Goal: Find contact information: Find contact information

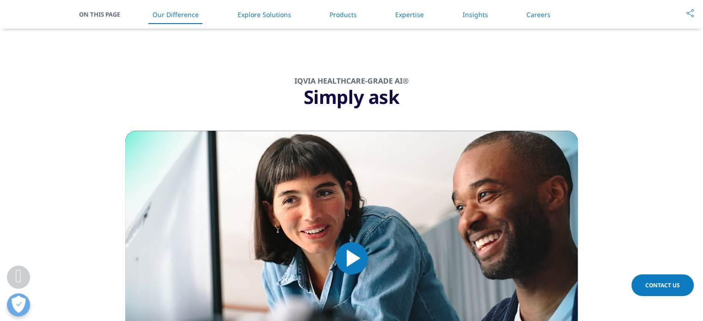
scroll to position [739, 0]
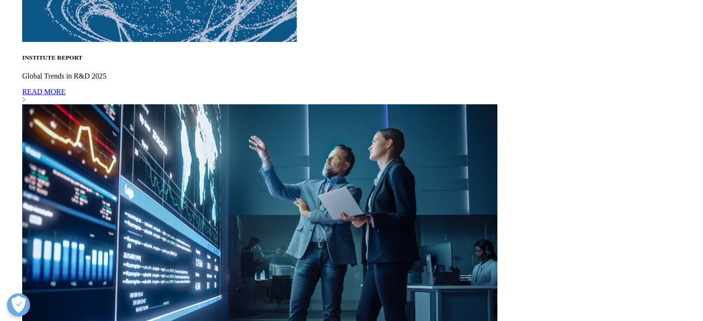
scroll to position [2288, 0]
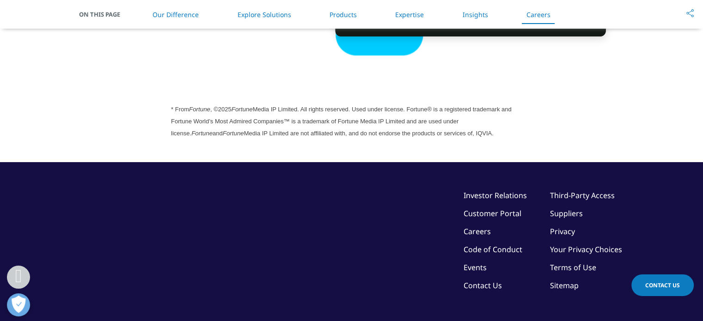
scroll to position [2611, 0]
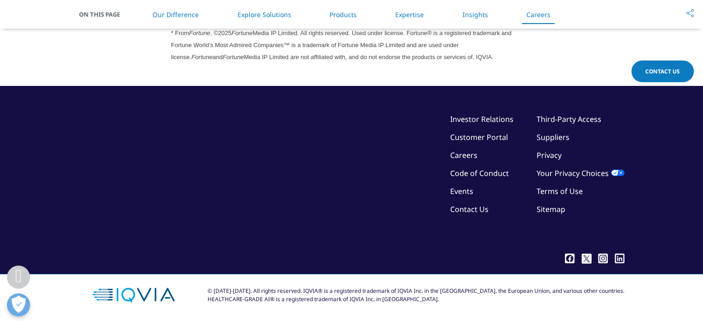
click at [546, 156] on link "Privacy" at bounding box center [548, 155] width 25 height 10
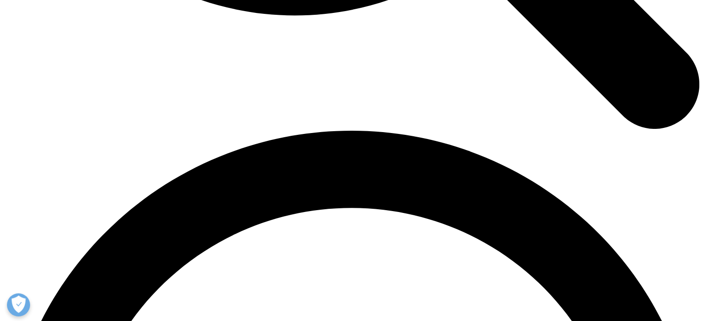
scroll to position [1312, 0]
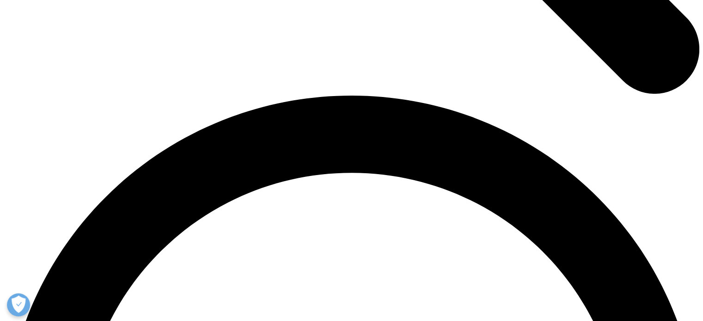
drag, startPoint x: 414, startPoint y: 286, endPoint x: 438, endPoint y: 286, distance: 24.0
copy div "IQVIA Inc"
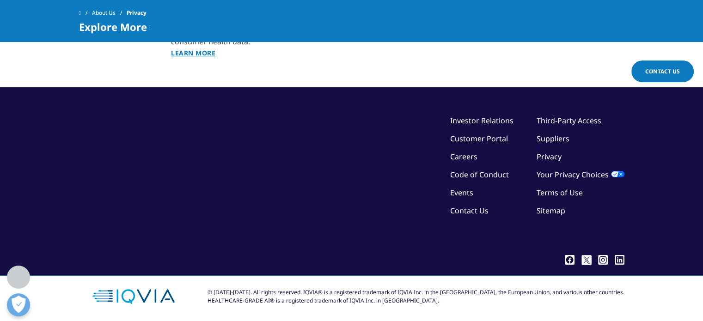
click at [427, 277] on div "© 2018-2025. All rights reserved. IQVIA® is a registered trademark of IQVIA Inc…" at bounding box center [351, 297] width 545 height 42
drag, startPoint x: 414, startPoint y: 289, endPoint x: 440, endPoint y: 289, distance: 26.3
click at [440, 289] on div "© 2018-2025. All rights reserved. IQVIA® is a registered trademark of IQVIA Inc…" at bounding box center [415, 296] width 417 height 17
copy div "IQVIA Inc."
click at [405, 277] on div "© 2018-2025. All rights reserved. IQVIA® is a registered trademark of IQVIA Inc…" at bounding box center [351, 297] width 545 height 42
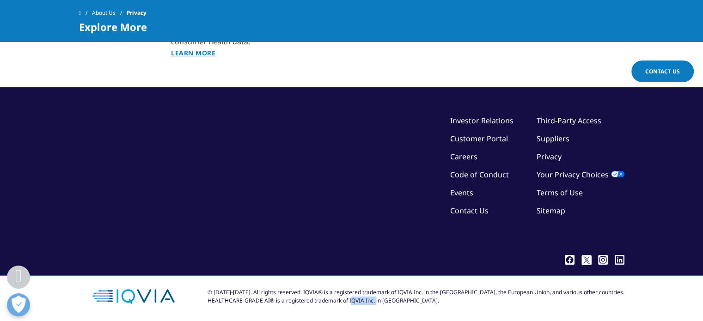
drag, startPoint x: 373, startPoint y: 298, endPoint x: 399, endPoint y: 298, distance: 25.9
click at [399, 298] on div "© 2018-2025. All rights reserved. IQVIA® is a registered trademark of IQVIA Inc…" at bounding box center [415, 296] width 417 height 17
copy div "IQVIA Inc."
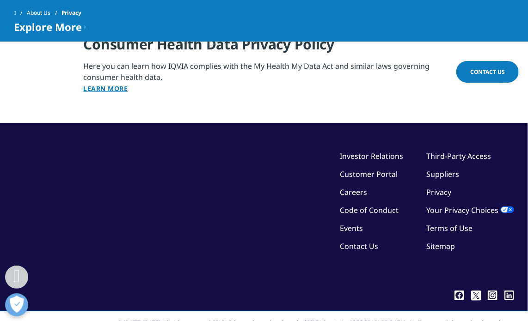
scroll to position [1238, 0]
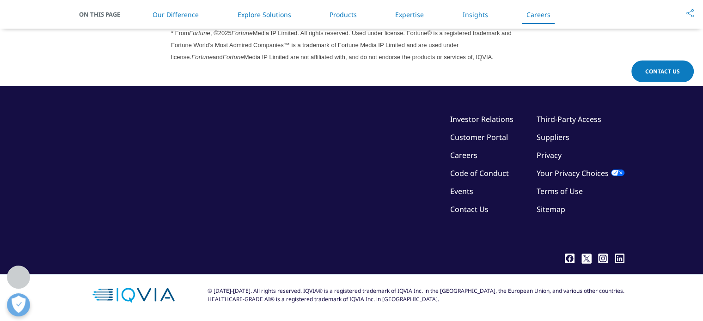
scroll to position [2611, 0]
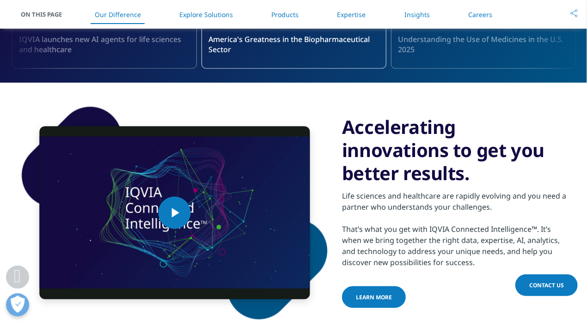
scroll to position [440, 0]
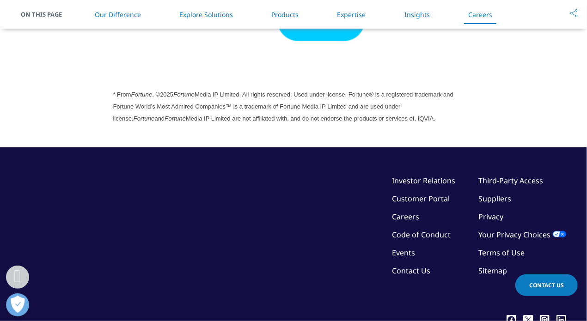
scroll to position [2380, 0]
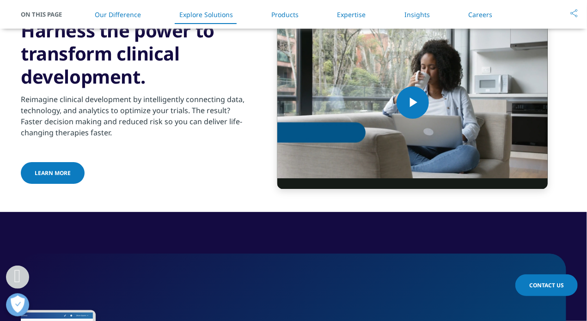
scroll to position [1225, 0]
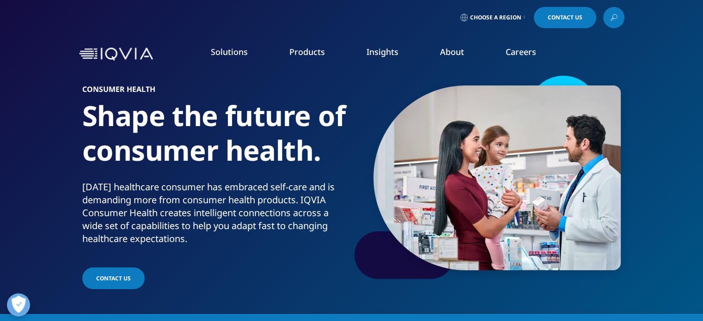
click at [582, 18] on link "Contact Us" at bounding box center [565, 17] width 62 height 21
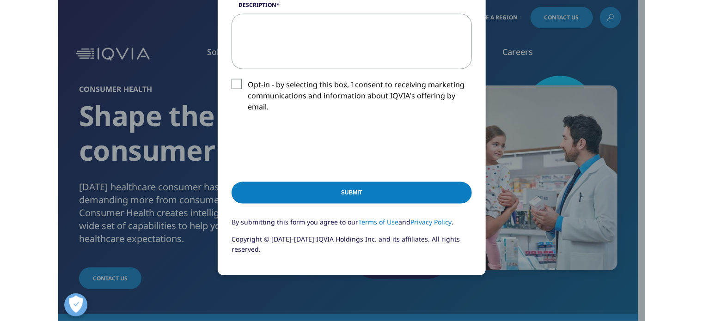
scroll to position [446, 0]
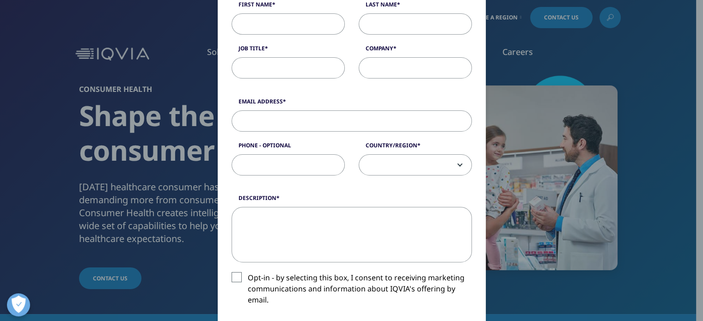
click at [519, 88] on div "Please fill in all required fields below. If you're interested in a career with…" at bounding box center [351, 186] width 545 height 768
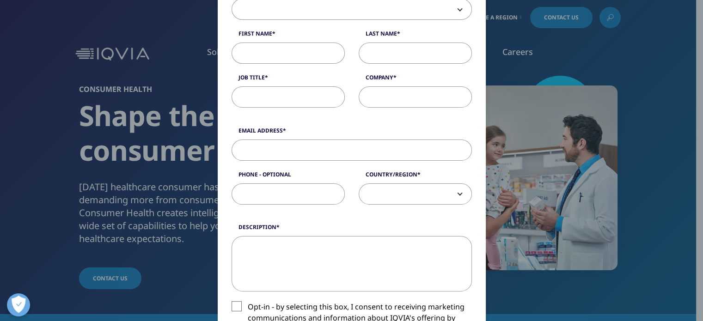
click at [511, 50] on div "Please fill in all required fields below. If you're interested in a career with…" at bounding box center [351, 215] width 545 height 768
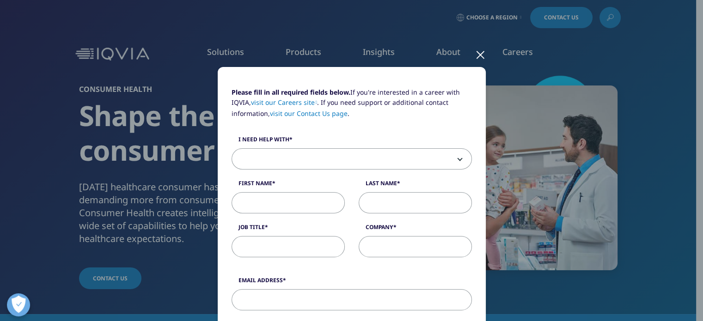
scroll to position [0, 0]
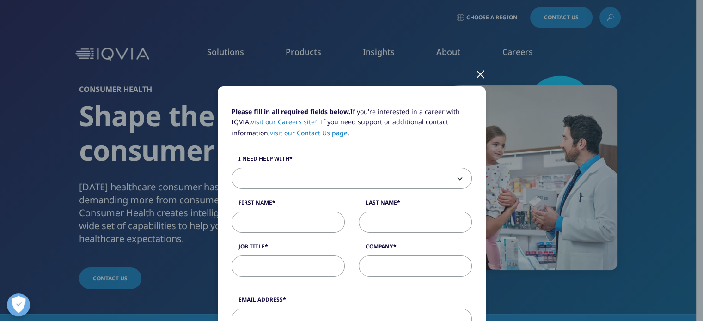
click at [475, 73] on div at bounding box center [480, 73] width 11 height 25
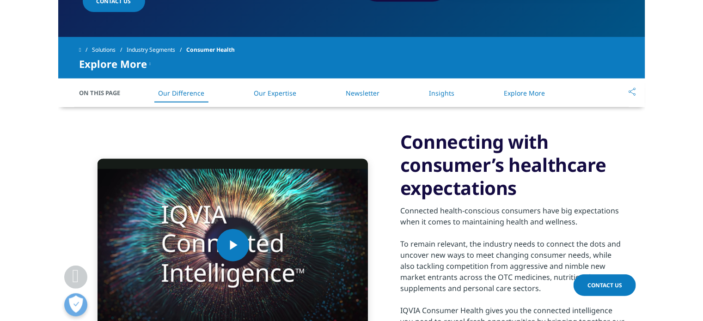
scroll to position [1440, 0]
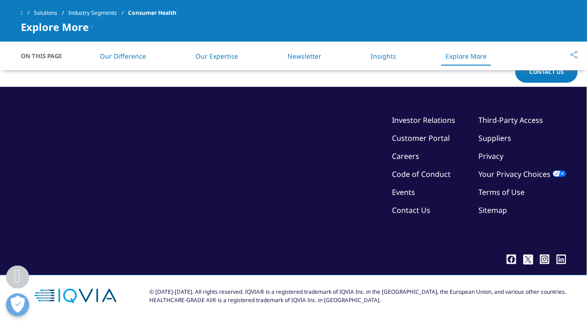
click at [324, 275] on div "© 2018-2025. All rights reserved. IQVIA® is a registered trademark of IQVIA Inc…" at bounding box center [293, 296] width 545 height 42
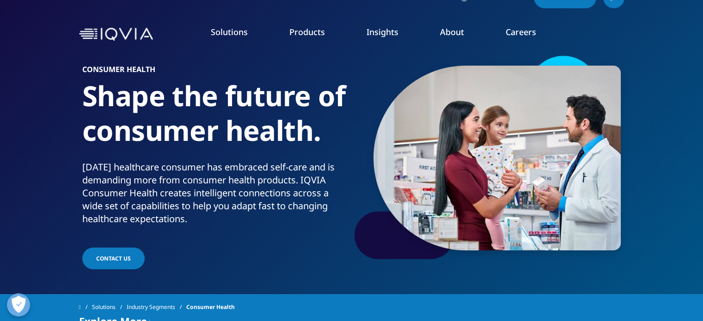
scroll to position [0, 0]
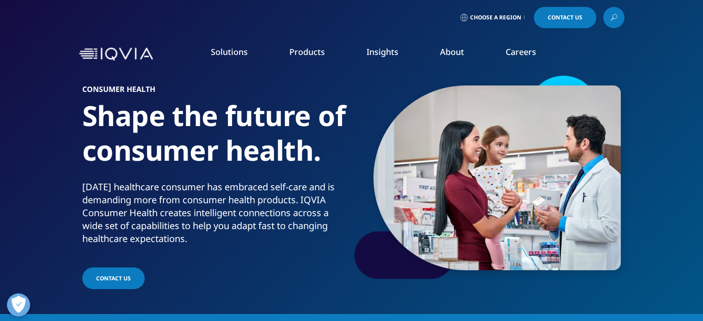
click at [112, 58] on img at bounding box center [116, 54] width 74 height 13
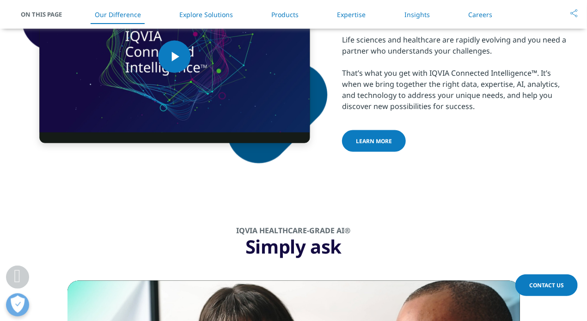
scroll to position [508, 0]
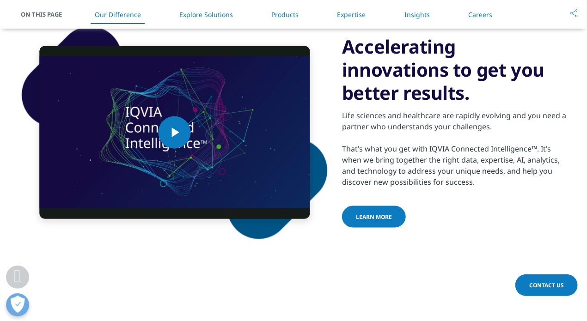
scroll to position [508, 0]
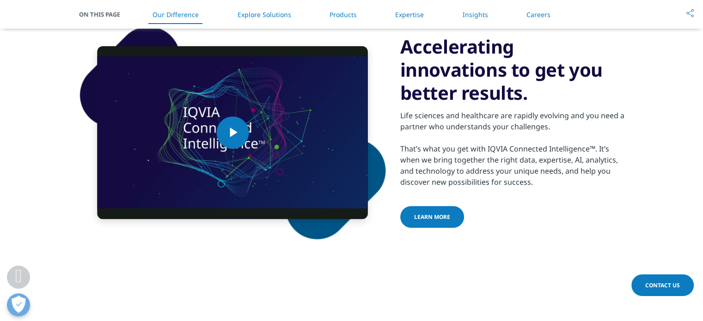
scroll to position [508, 0]
click at [447, 152] on div "Life sciences and healthcare are rapidly evolving and you need a partner who un…" at bounding box center [512, 145] width 224 height 83
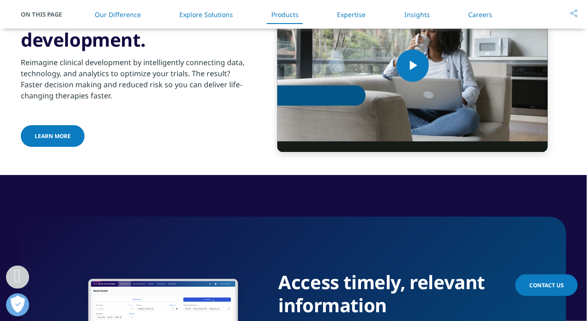
scroll to position [1340, 0]
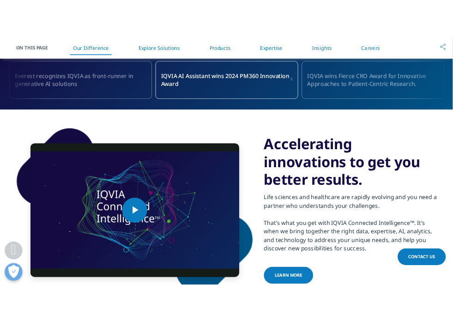
scroll to position [554, 0]
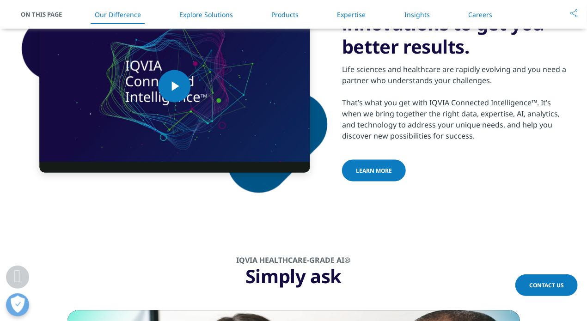
drag, startPoint x: 586, startPoint y: 138, endPoint x: 580, endPoint y: 138, distance: 6.0
click at [580, 138] on section "Video Player is loading. Play Video Play Skip Backward Skip Forward Mute Curren…" at bounding box center [293, 86] width 587 height 261
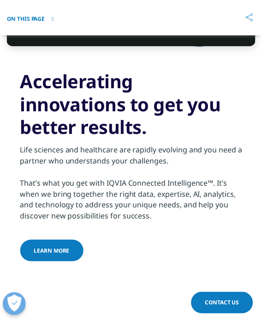
scroll to position [560, 0]
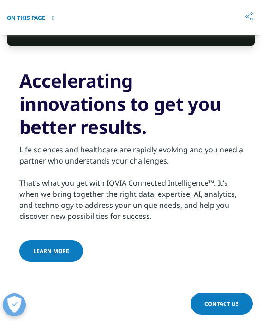
scroll to position [560, 0]
